Goal: Transaction & Acquisition: Purchase product/service

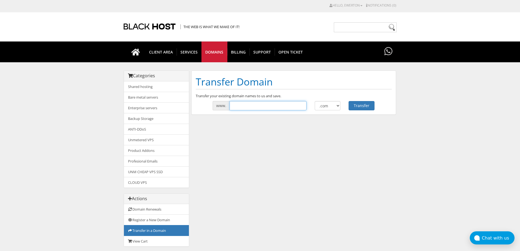
click at [259, 108] on input "text" at bounding box center [268, 105] width 77 height 9
drag, startPoint x: 66, startPoint y: 142, endPoint x: 194, endPoint y: 121, distance: 129.9
click at [68, 142] on body "CAD CHF EUR GBP JPY MKD RUB USD Hello, Ewerton Credit Card Details Contacts/Sub…" at bounding box center [260, 175] width 520 height 344
click at [261, 110] on input "text" at bounding box center [268, 105] width 77 height 9
type input "analise-virtual"
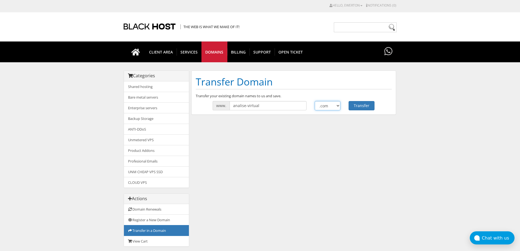
click at [327, 106] on select ".com .net .org .us .info .biz" at bounding box center [328, 105] width 26 height 9
click at [361, 108] on button "Transfer" at bounding box center [362, 105] width 26 height 9
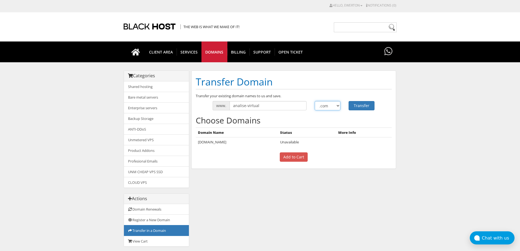
click at [332, 107] on select ".com .net .org .us .info .biz" at bounding box center [328, 105] width 26 height 9
select select ".capital"
click at [315, 101] on select ".com .net .org .us .info .biz" at bounding box center [328, 105] width 26 height 9
click at [362, 110] on div "Transfer your existing domain names to us and save. www. analise-virtual .com .…" at bounding box center [294, 128] width 204 height 71
click at [359, 102] on button "Transfer" at bounding box center [362, 105] width 26 height 9
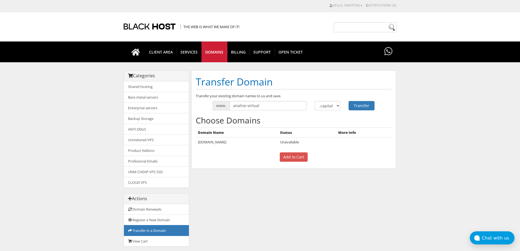
click at [84, 119] on body "CAD CHF EUR GBP JPY MKD RUB USD Hello, Ewerton Credit Card Details Contacts/Sub…" at bounding box center [260, 175] width 520 height 344
click at [145, 106] on link "Enterprise servers" at bounding box center [156, 107] width 65 height 11
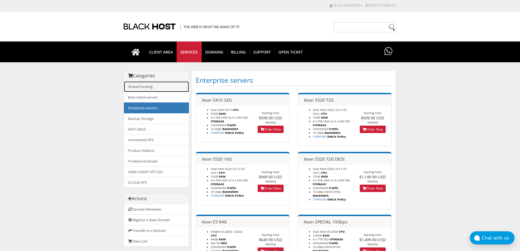
click at [154, 84] on link "Shared hosting" at bounding box center [156, 86] width 65 height 11
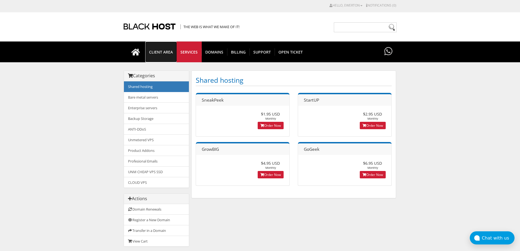
click at [171, 54] on span "CLIENT AREA" at bounding box center [160, 51] width 31 height 7
